Goal: Navigation & Orientation: Find specific page/section

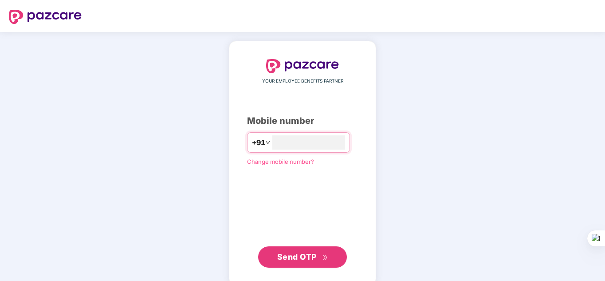
type input "**********"
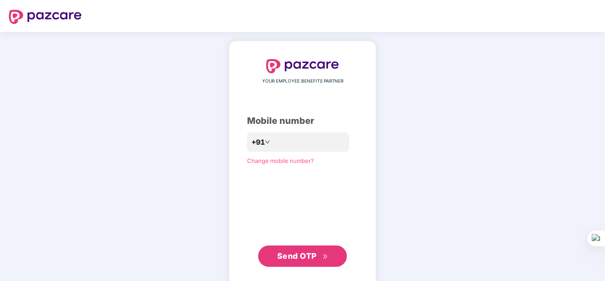
click at [304, 260] on span "Send OTP" at bounding box center [302, 256] width 51 height 12
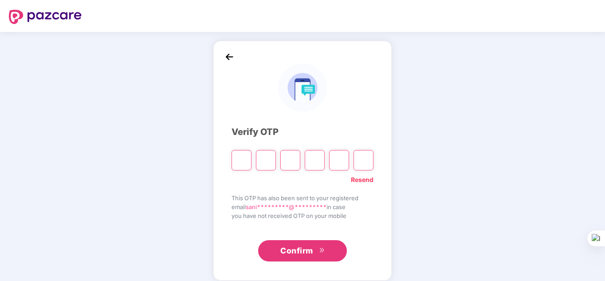
type input "*"
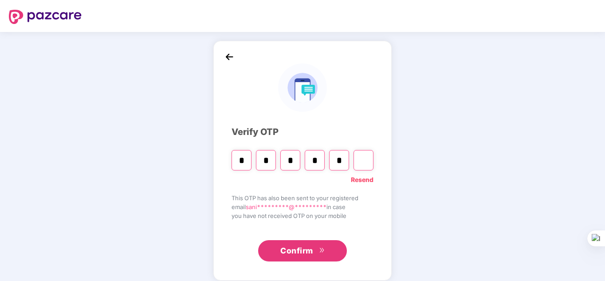
type input "*"
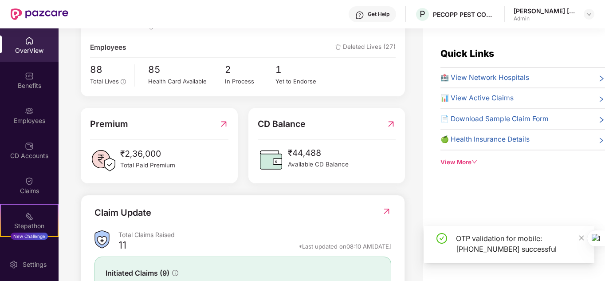
scroll to position [156, 0]
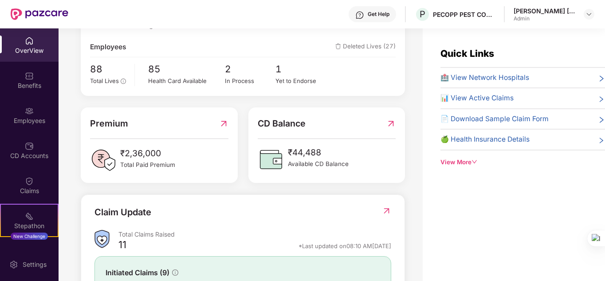
click at [247, 131] on div "CD Balance ₹44,488 Available CD Balance" at bounding box center [327, 144] width 168 height 75
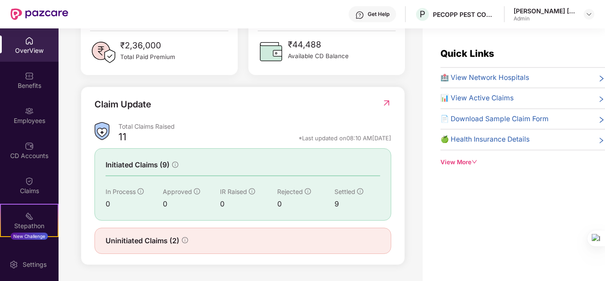
scroll to position [0, 0]
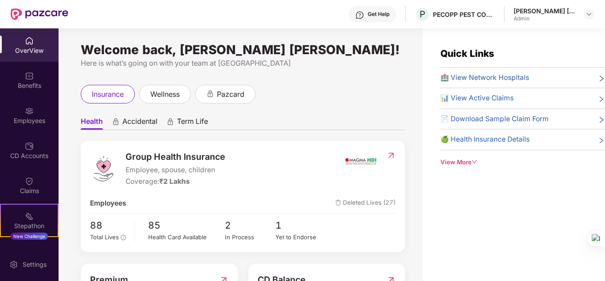
click at [467, 166] on div "View More" at bounding box center [522, 161] width 165 height 9
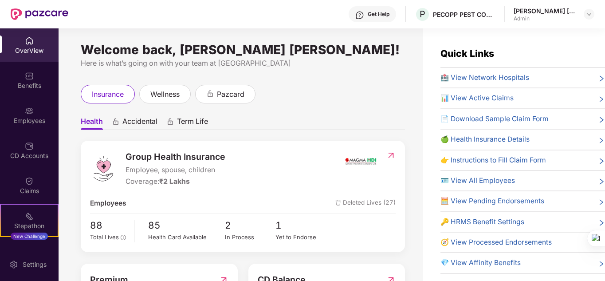
scroll to position [28, 0]
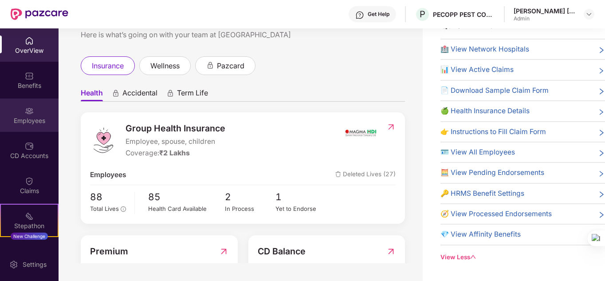
click at [22, 117] on div "Employees" at bounding box center [29, 120] width 59 height 9
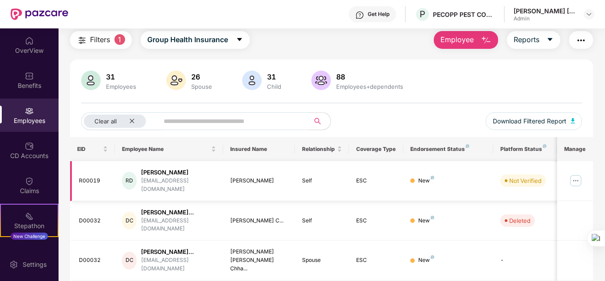
scroll to position [38, 0]
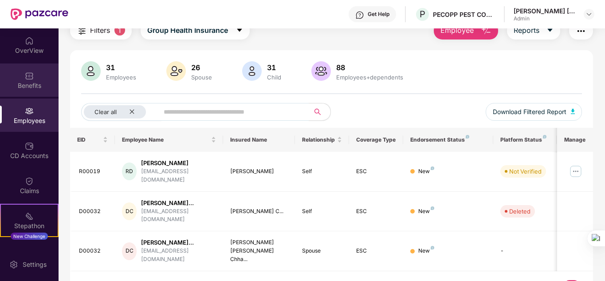
click at [37, 81] on div "Benefits" at bounding box center [29, 85] width 59 height 9
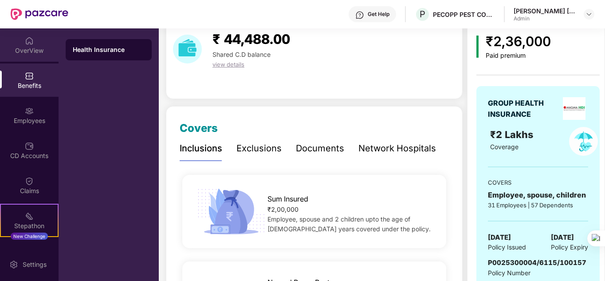
click at [30, 43] on img at bounding box center [29, 40] width 9 height 9
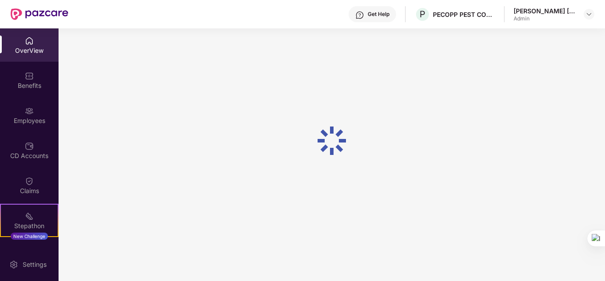
scroll to position [28, 0]
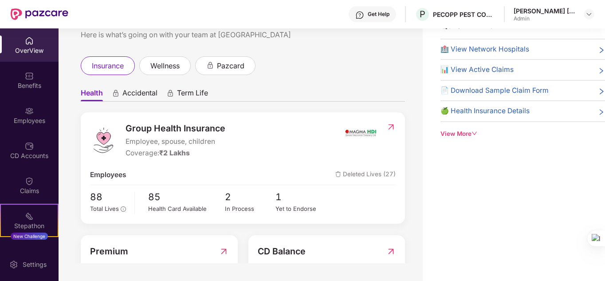
click at [30, 76] on img at bounding box center [29, 75] width 9 height 9
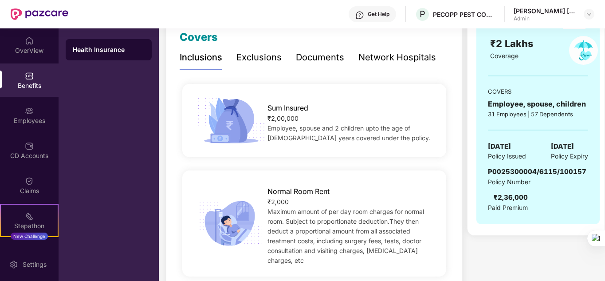
scroll to position [131, 0]
